Goal: Task Accomplishment & Management: Manage account settings

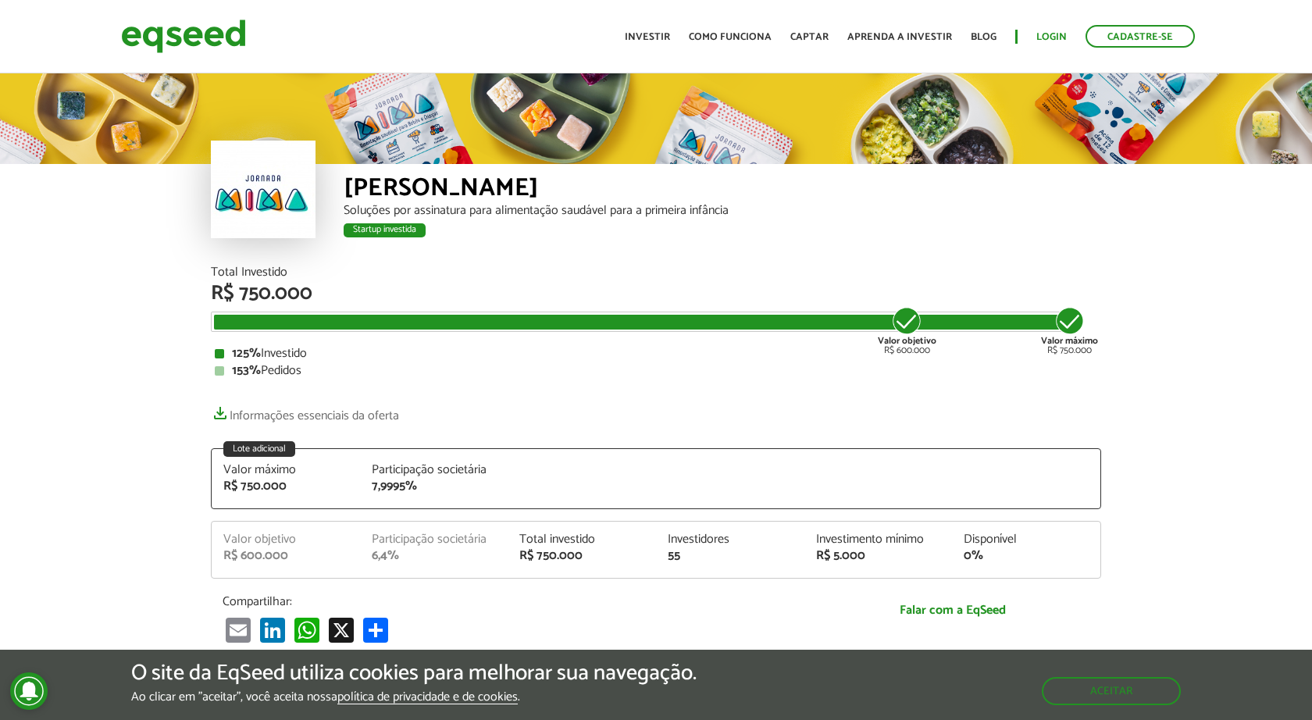
click at [1061, 36] on link "Login" at bounding box center [1051, 37] width 30 height 10
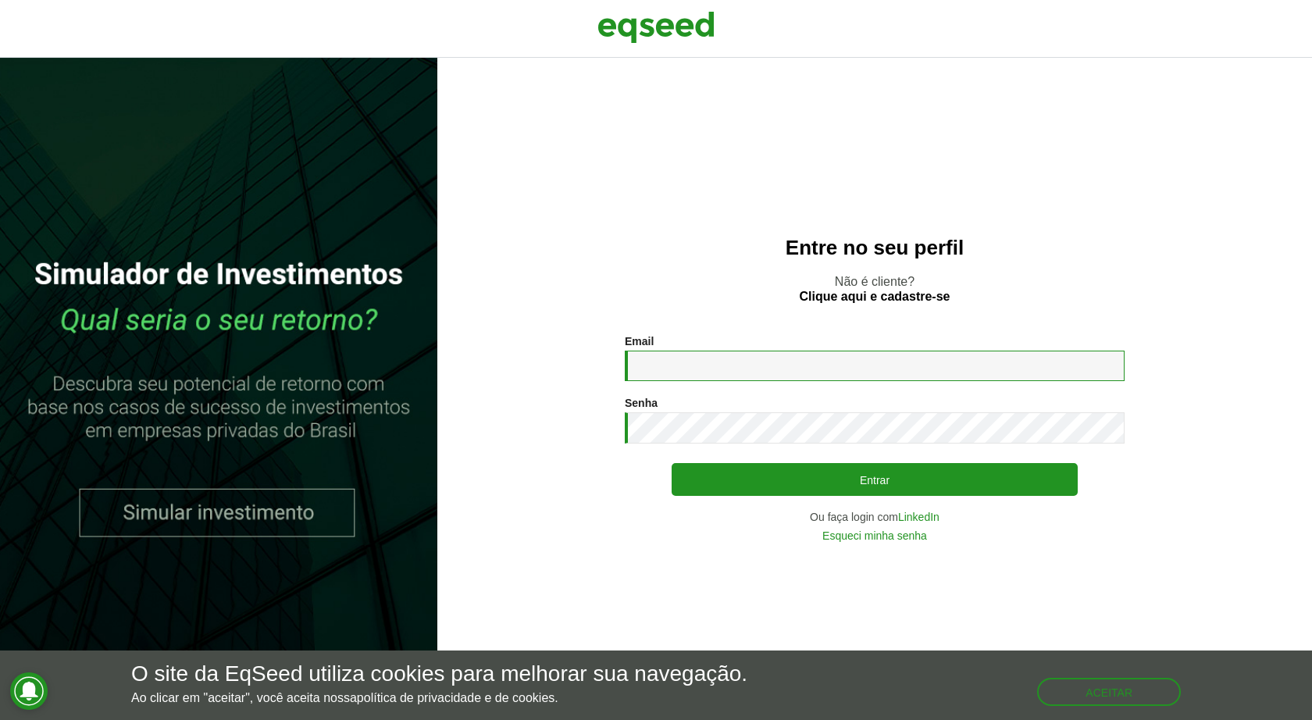
type input "**********"
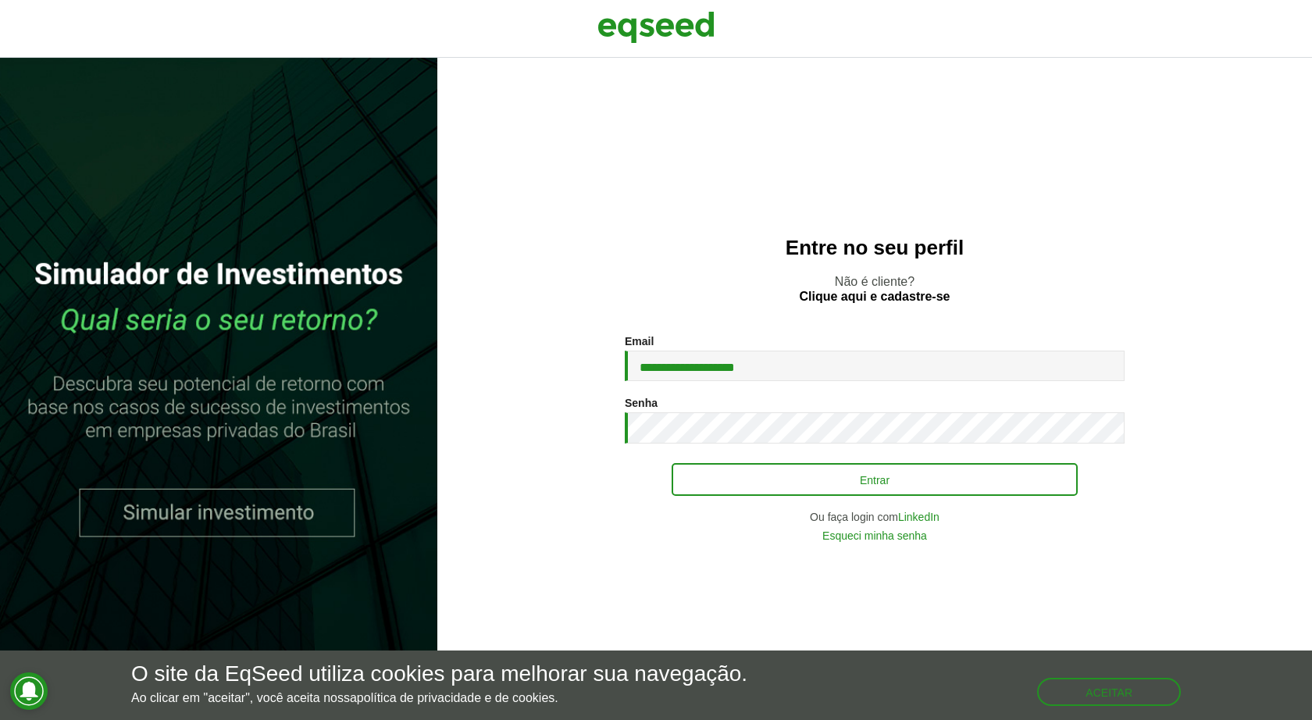
click at [755, 487] on button "Entrar" at bounding box center [875, 479] width 406 height 33
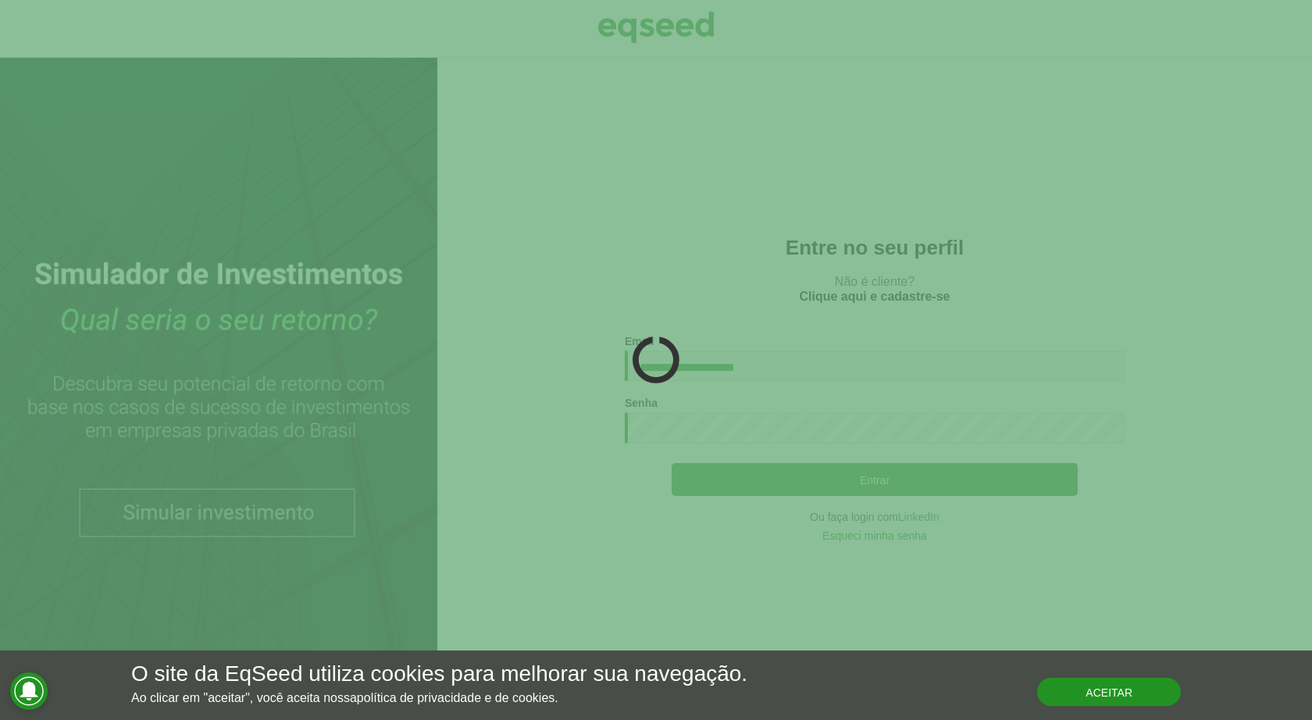
click at [1152, 693] on button "Aceitar" at bounding box center [1109, 692] width 144 height 28
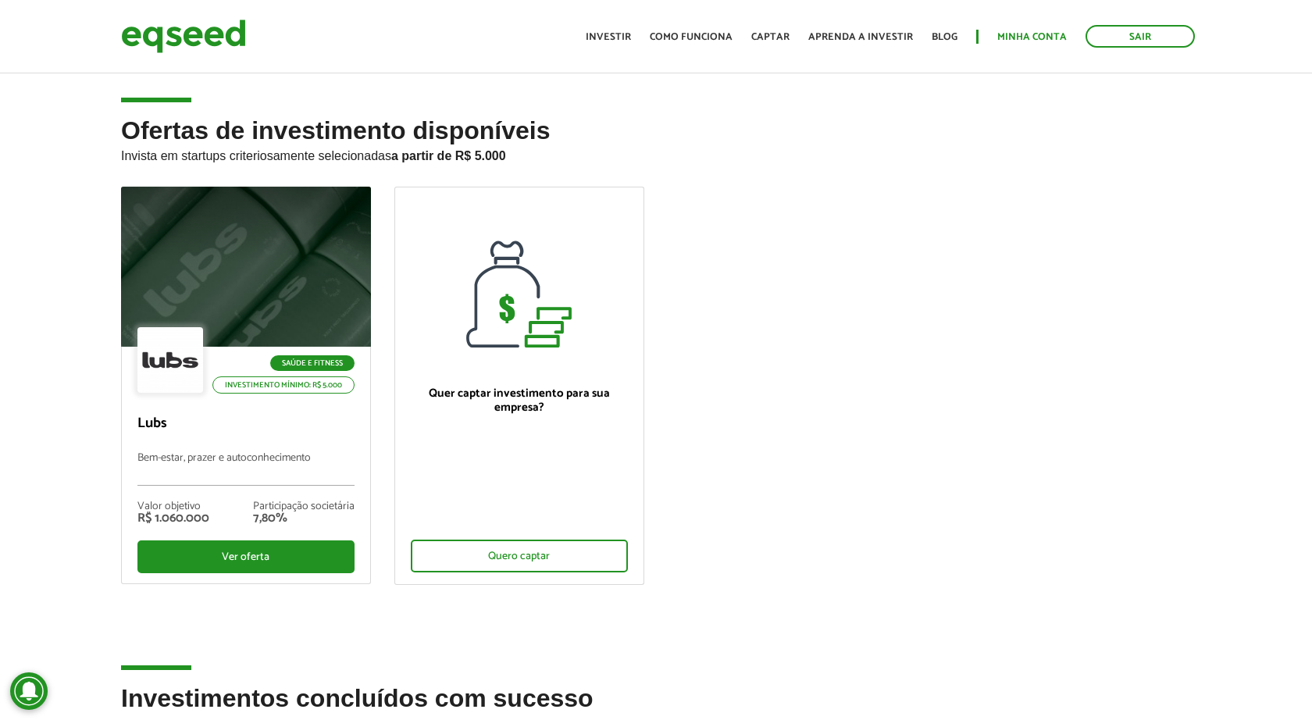
click at [1026, 37] on link "Minha conta" at bounding box center [1031, 37] width 69 height 10
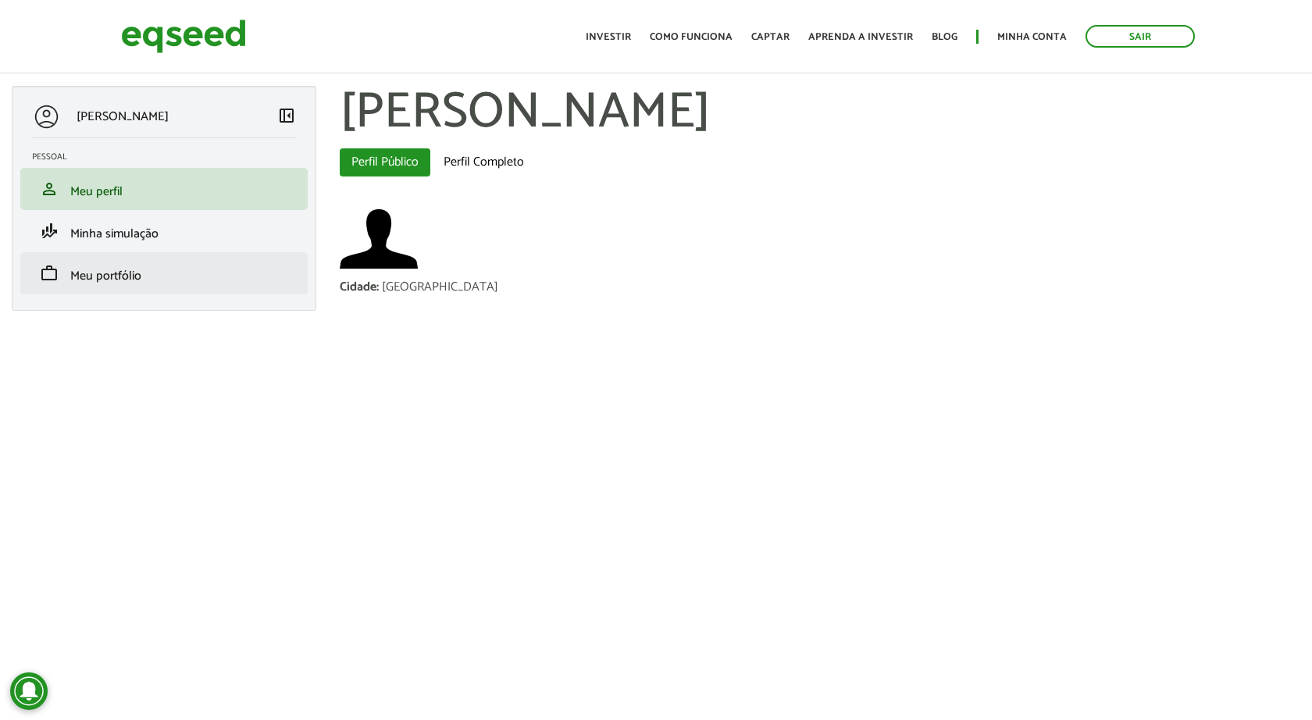
click at [122, 280] on span "Meu portfólio" at bounding box center [105, 276] width 71 height 21
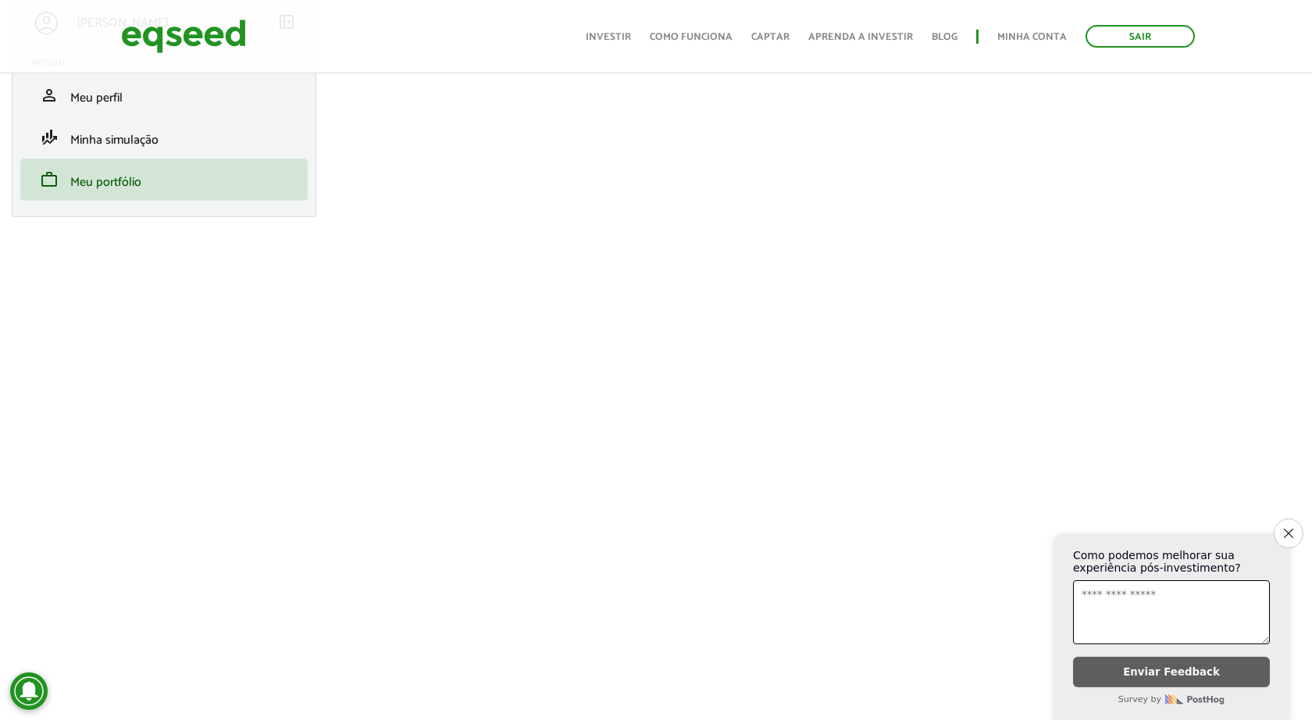
scroll to position [102, 0]
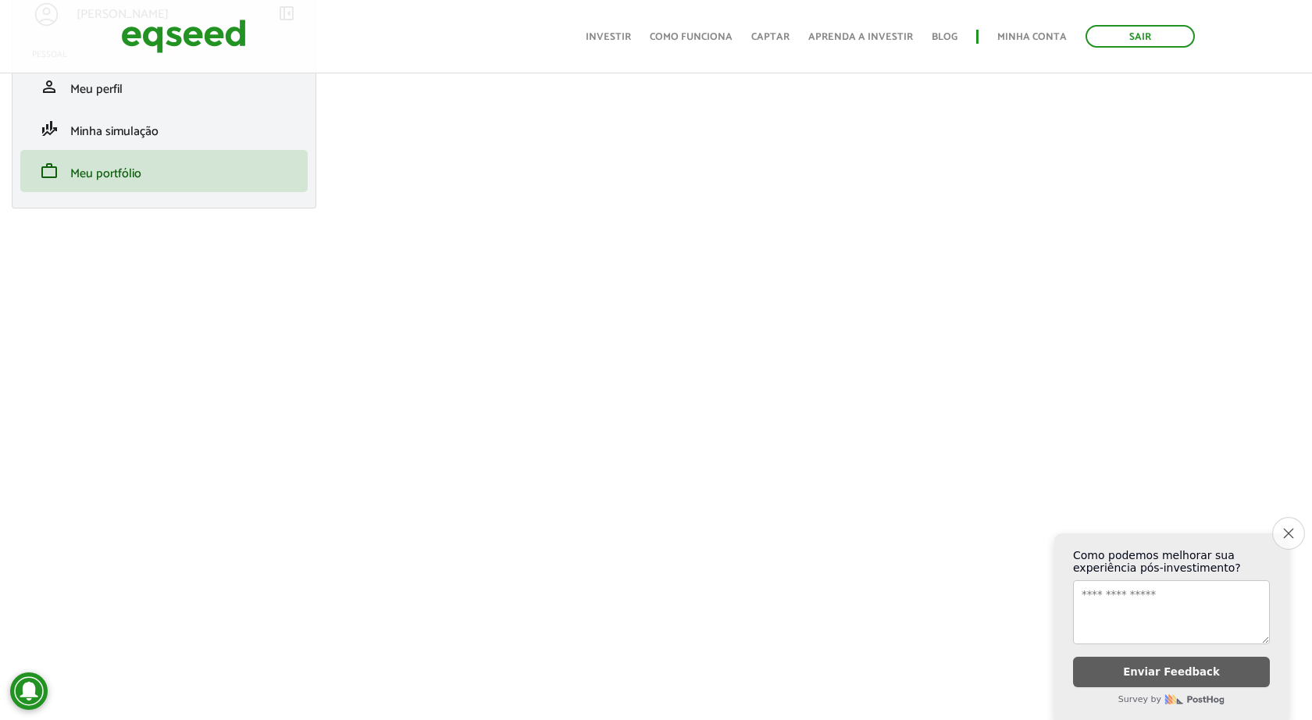
click at [1283, 537] on icon "Close survey" at bounding box center [1288, 533] width 10 height 10
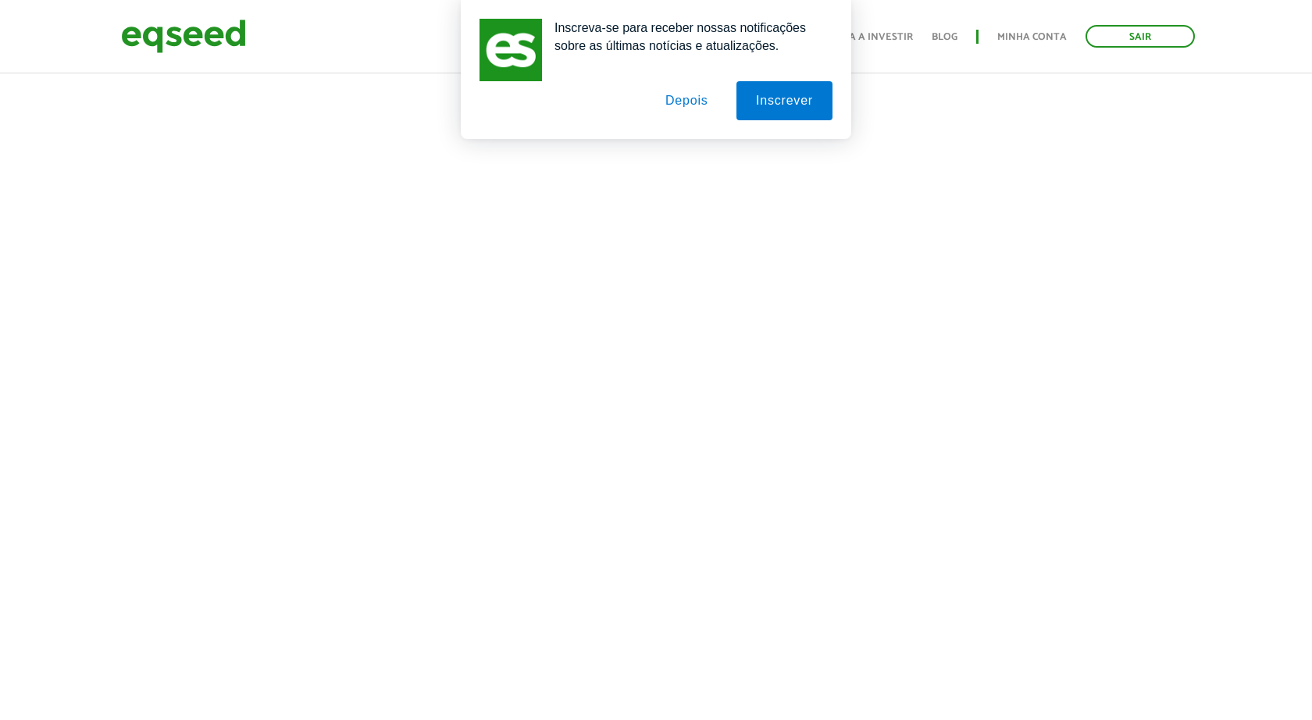
scroll to position [548, 0]
click at [698, 97] on button "Depois" at bounding box center [687, 100] width 82 height 39
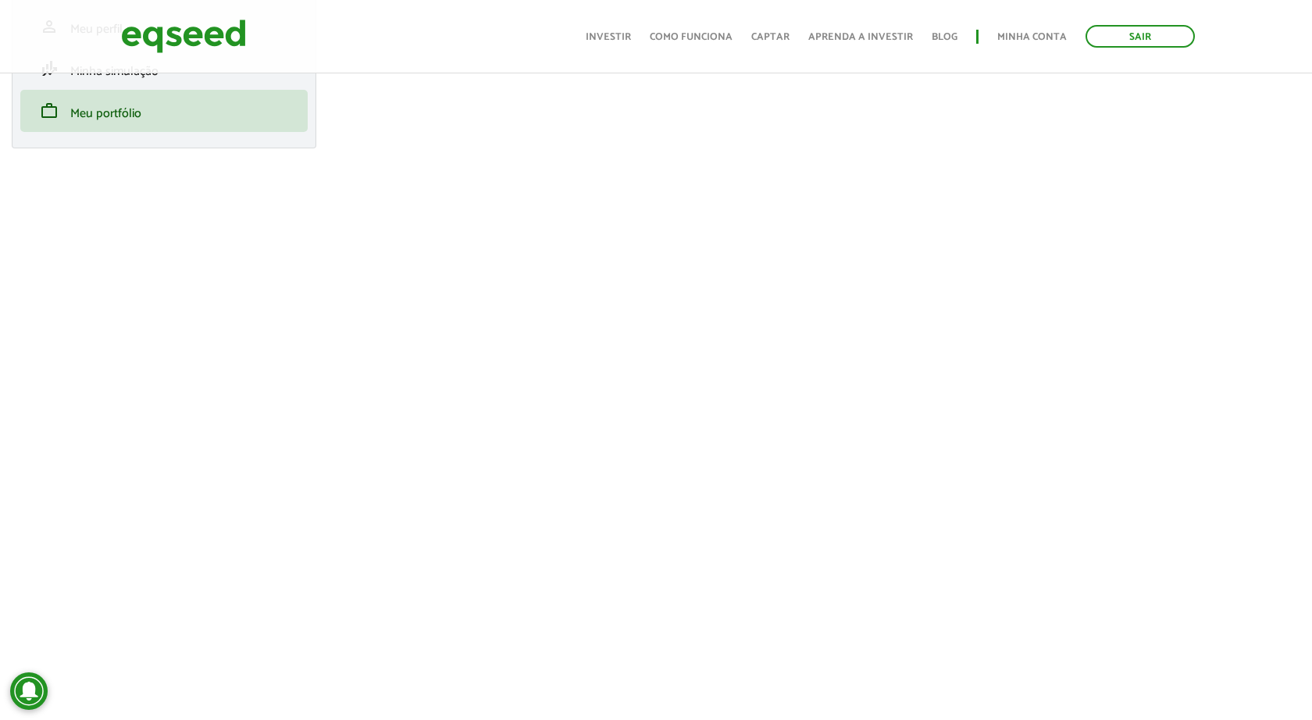
scroll to position [180, 0]
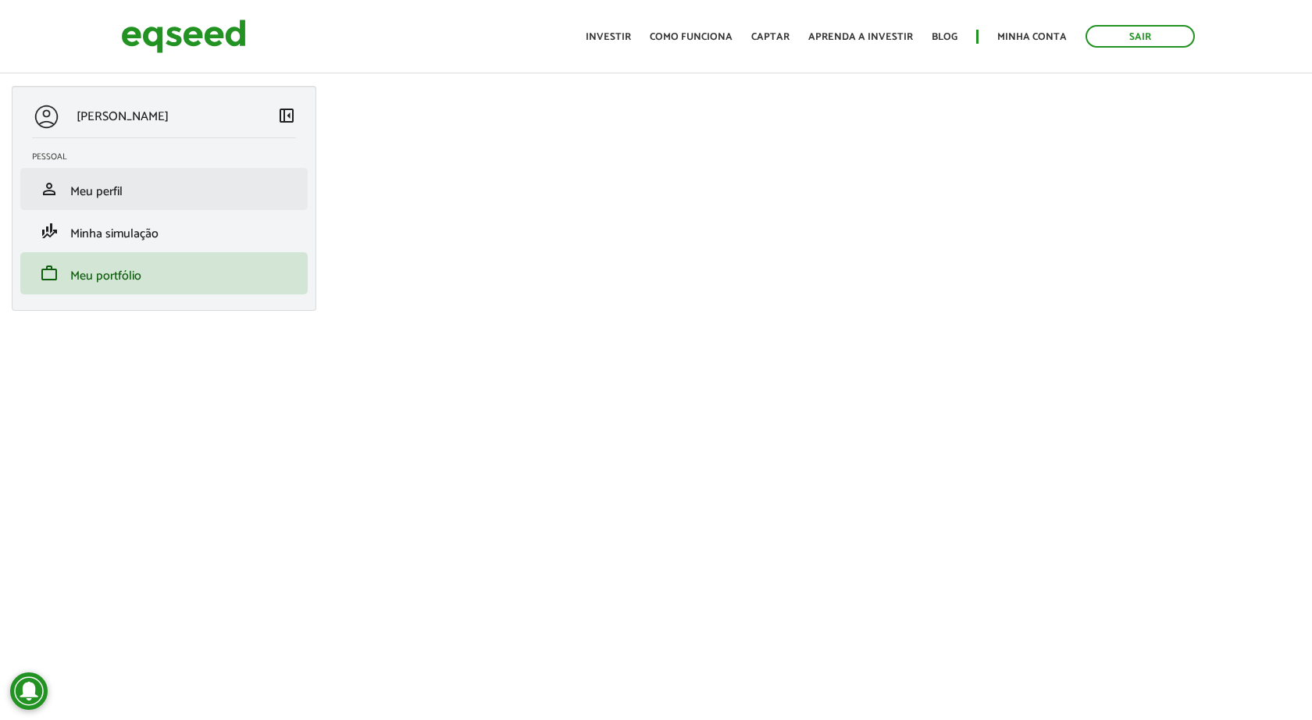
click at [114, 189] on span "Meu perfil" at bounding box center [96, 191] width 52 height 21
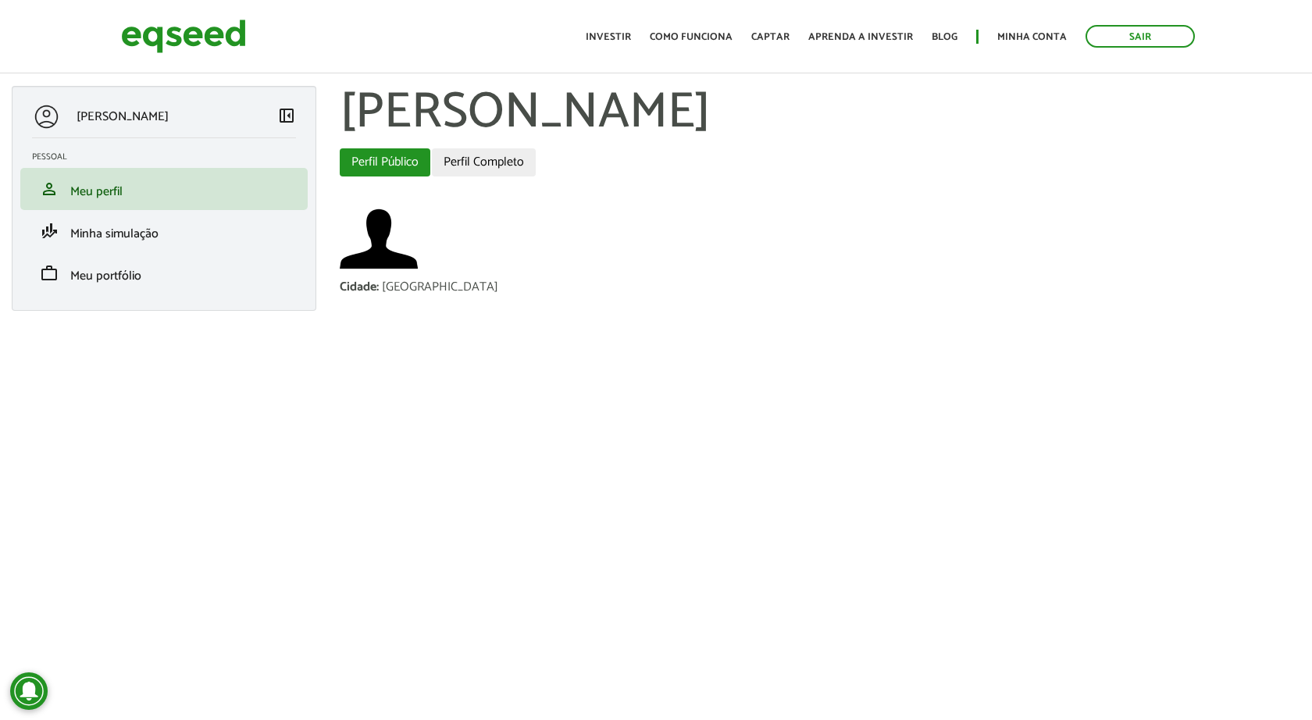
click at [486, 159] on link "Perfil Completo" at bounding box center [484, 162] width 104 height 28
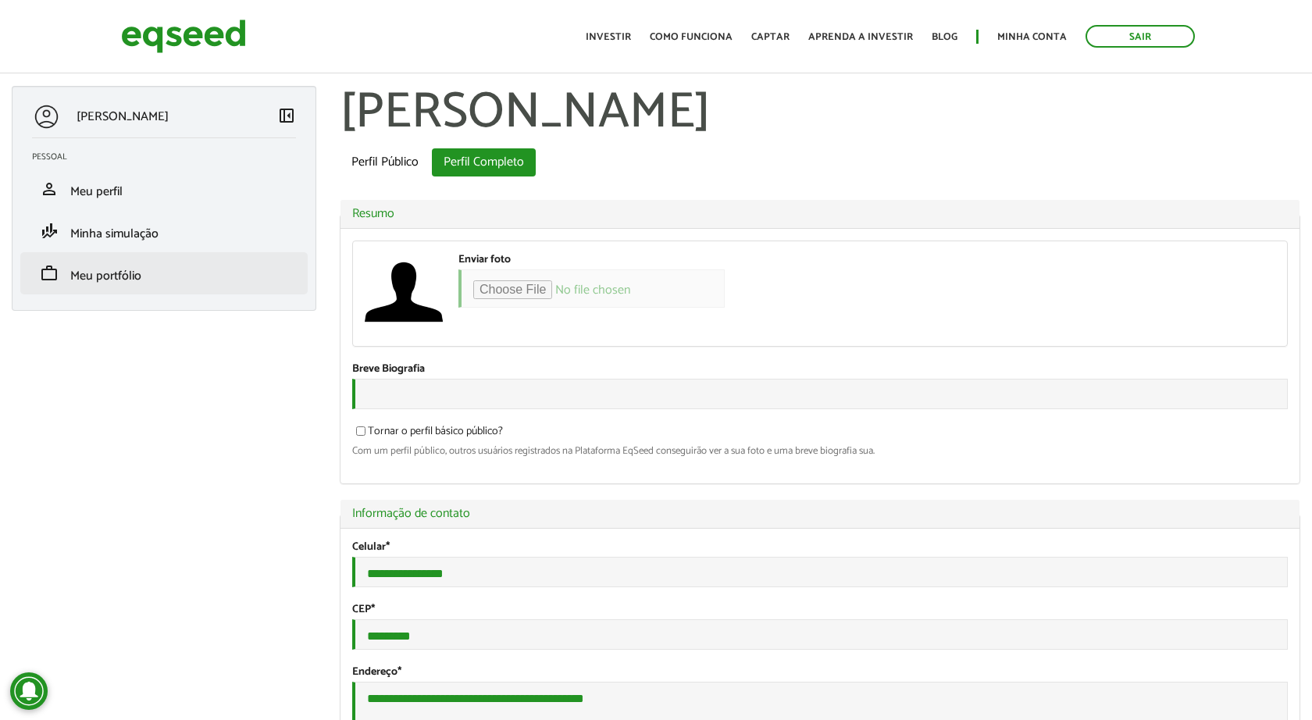
click at [141, 273] on link "work Meu portfólio" at bounding box center [164, 273] width 264 height 19
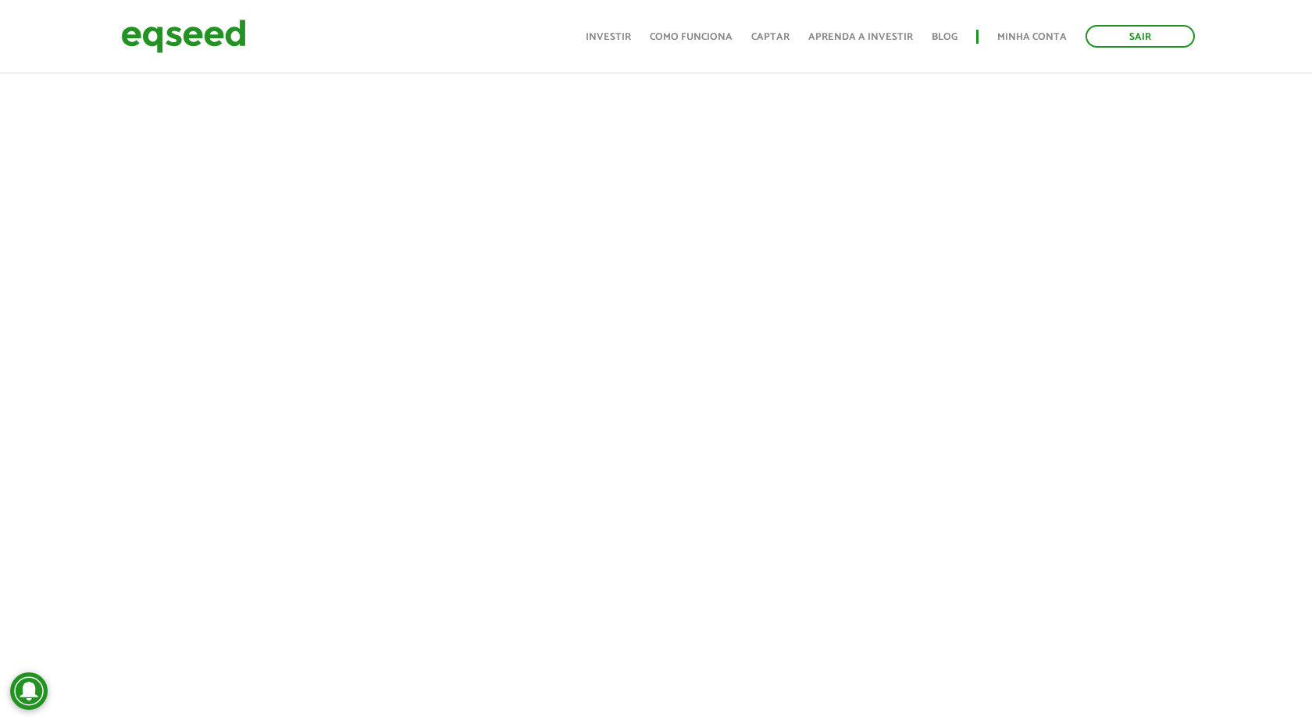
scroll to position [361, 0]
